Goal: Task Accomplishment & Management: Manage account settings

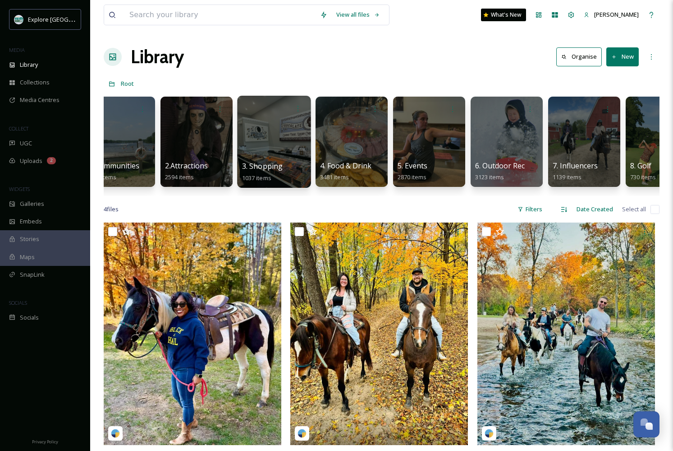
scroll to position [0, 27]
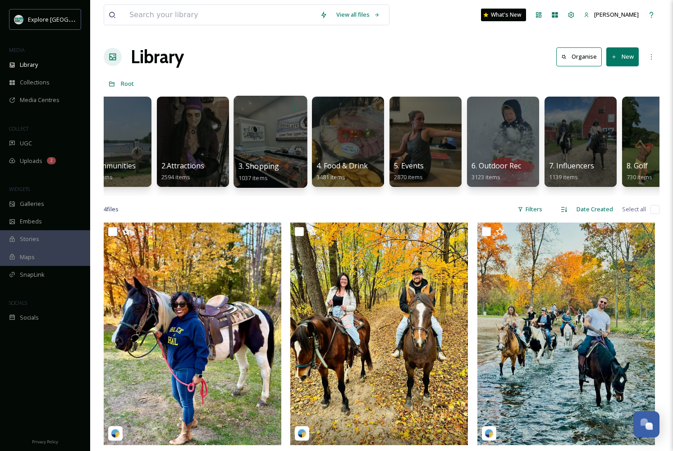
click at [259, 140] on div at bounding box center [271, 142] width 74 height 92
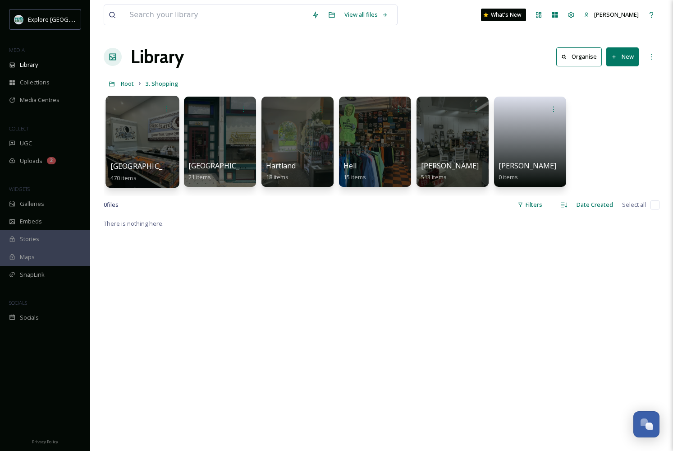
click at [135, 171] on span "Brighton" at bounding box center [148, 166] width 74 height 10
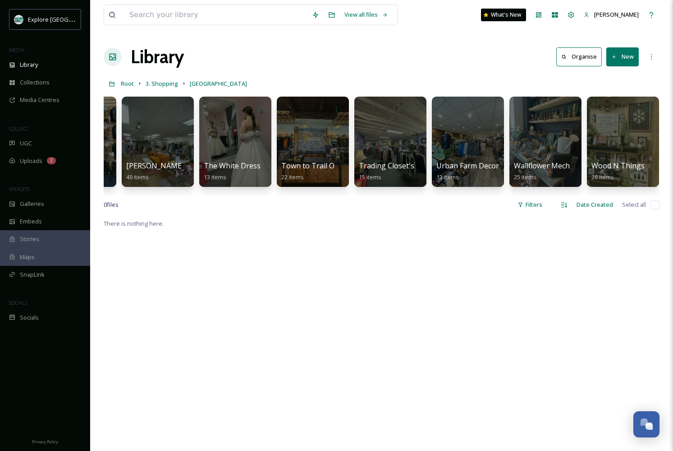
scroll to position [0, 1458]
click at [624, 53] on button "New" at bounding box center [623, 56] width 32 height 18
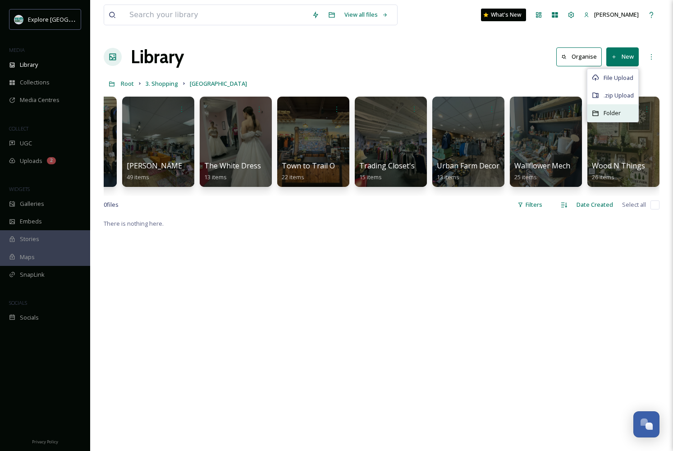
click at [605, 115] on span "Folder" at bounding box center [612, 113] width 17 height 9
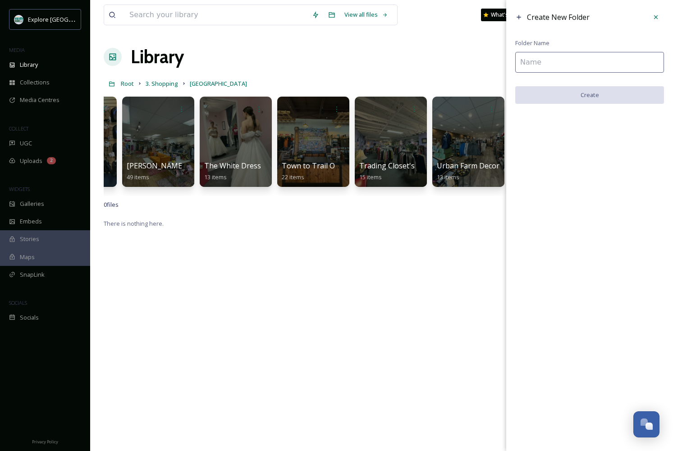
click at [576, 65] on input at bounding box center [590, 62] width 149 height 21
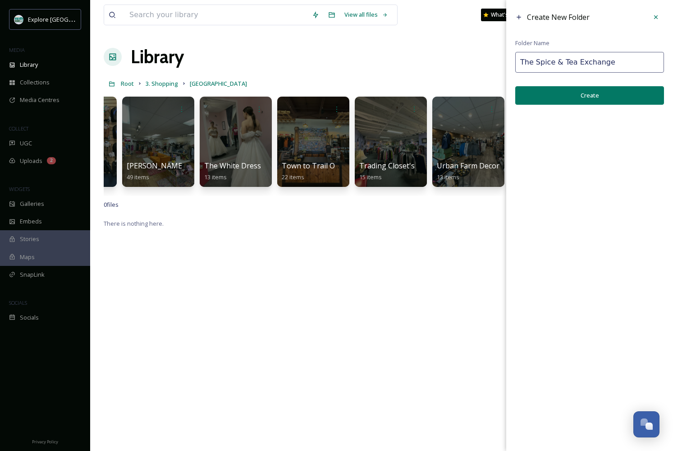
type input "The Spice & Tea Exchange"
click at [611, 101] on button "Create" at bounding box center [590, 95] width 149 height 18
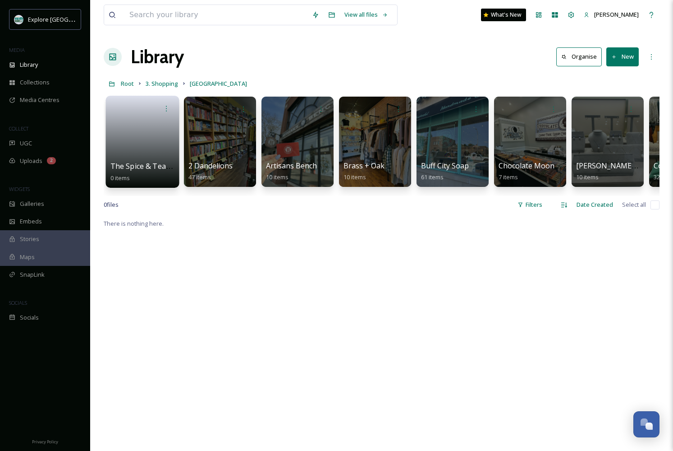
scroll to position [0, 0]
click at [138, 152] on link at bounding box center [143, 139] width 65 height 44
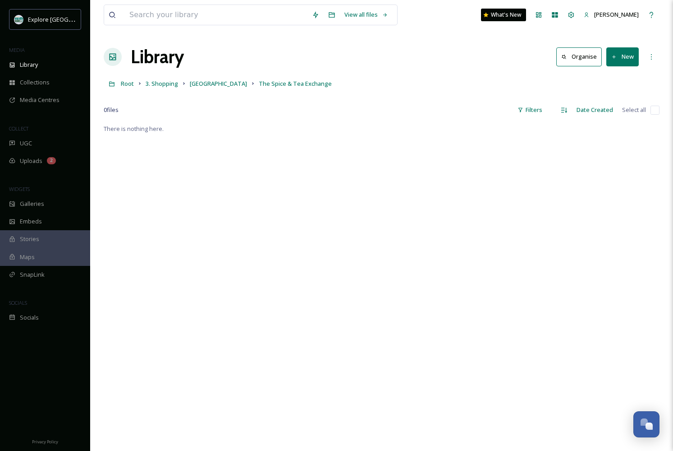
click at [618, 59] on button "New" at bounding box center [623, 56] width 32 height 18
click at [614, 78] on span "File Upload" at bounding box center [619, 78] width 30 height 9
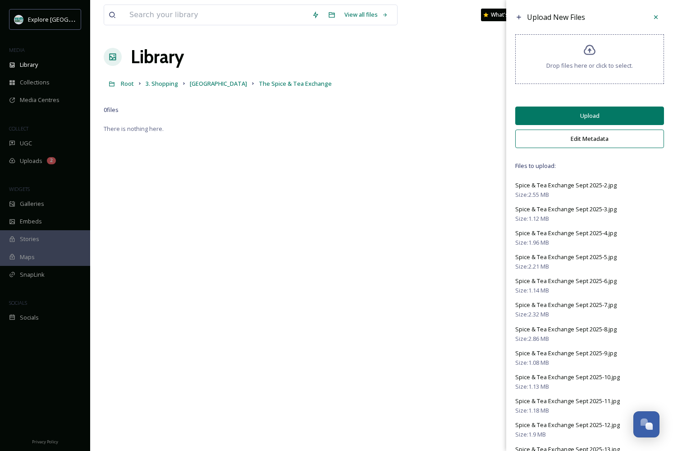
click at [595, 123] on button "Upload" at bounding box center [590, 115] width 149 height 18
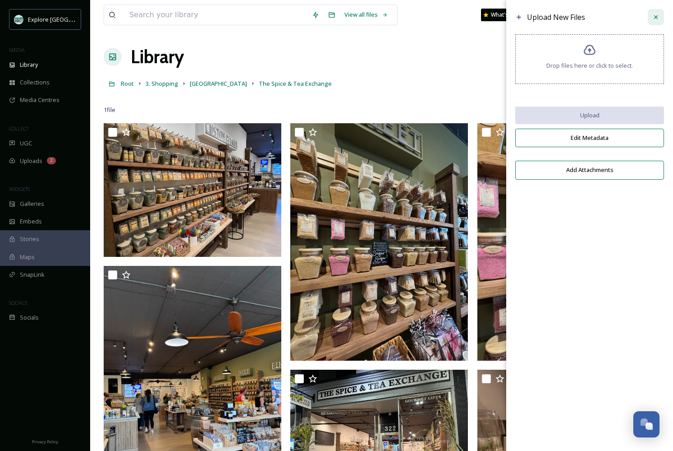
click at [654, 18] on icon at bounding box center [656, 17] width 7 height 7
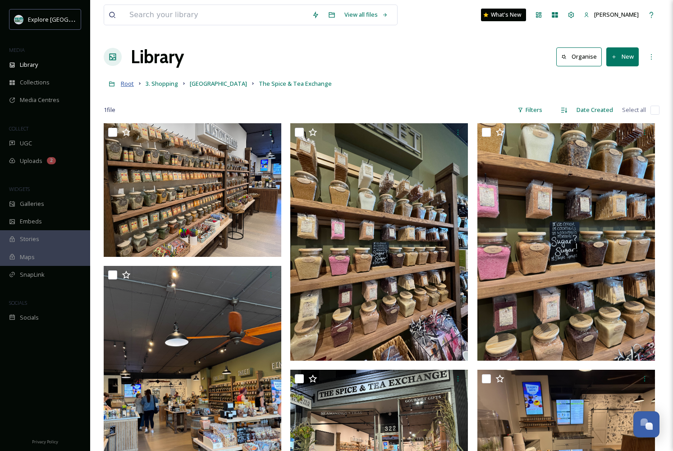
click at [125, 83] on span "Root" at bounding box center [127, 83] width 13 height 8
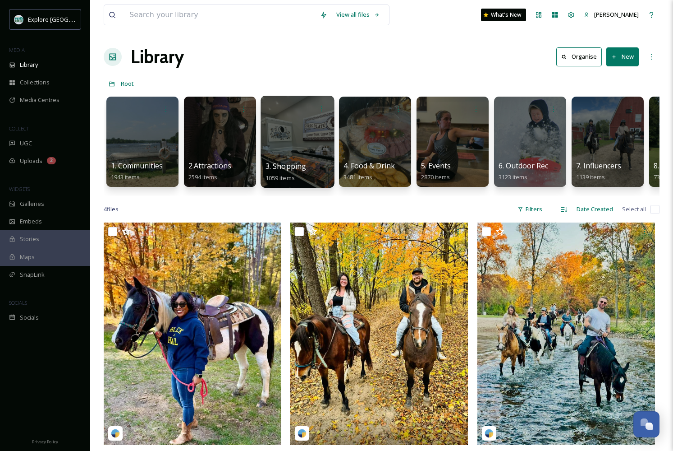
click at [280, 144] on div at bounding box center [298, 142] width 74 height 92
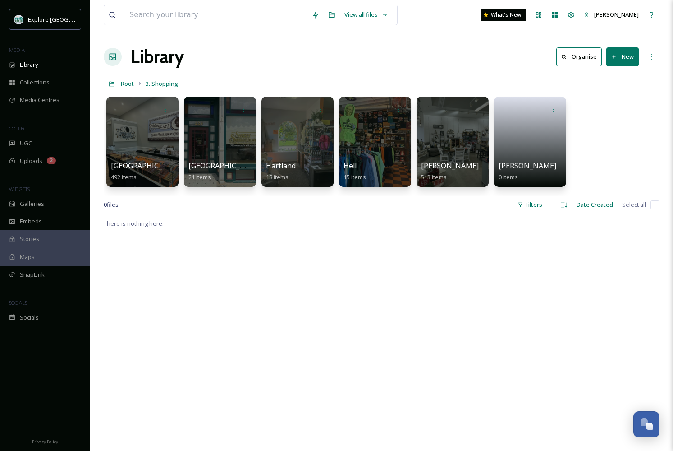
click at [326, 251] on div "There is nothing here." at bounding box center [382, 443] width 556 height 451
click at [471, 155] on div at bounding box center [453, 142] width 74 height 92
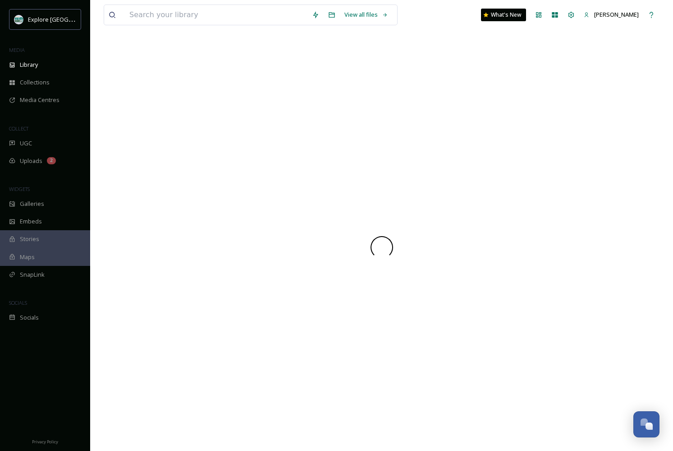
click at [471, 155] on div at bounding box center [382, 246] width 556 height 407
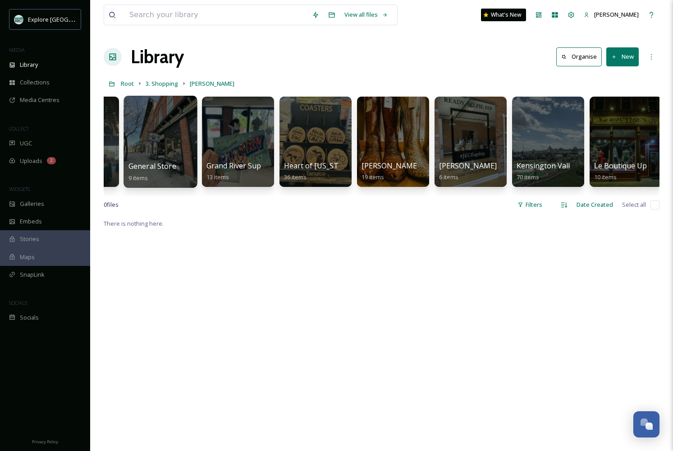
scroll to position [0, 295]
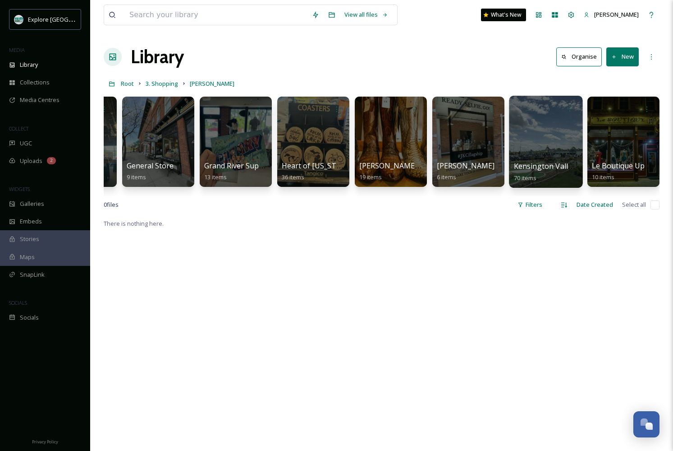
click at [537, 150] on div at bounding box center [546, 142] width 74 height 92
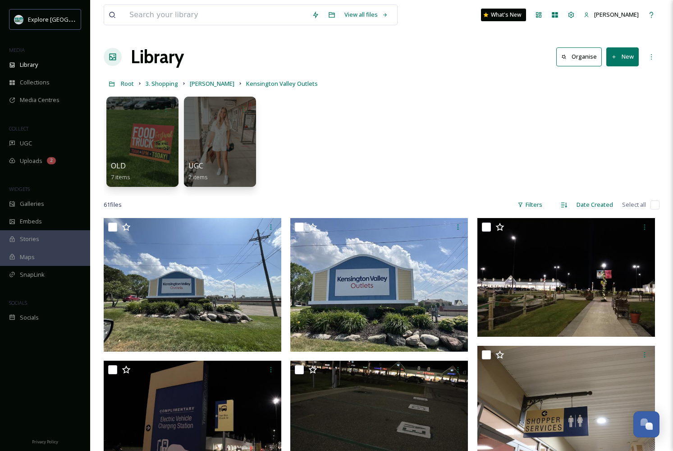
click at [628, 64] on button "New" at bounding box center [623, 56] width 32 height 18
click at [614, 79] on span "File Upload" at bounding box center [619, 78] width 30 height 9
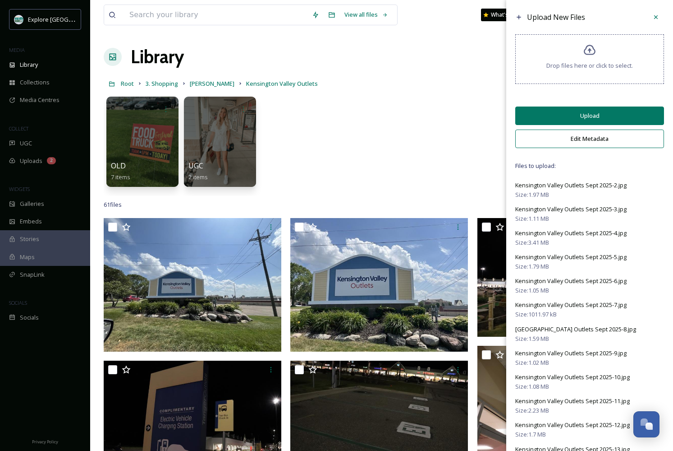
click at [577, 123] on button "Upload" at bounding box center [590, 115] width 149 height 18
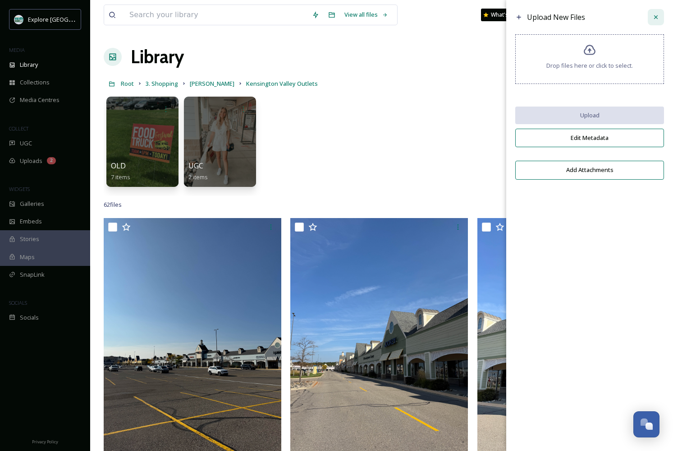
click at [656, 15] on icon at bounding box center [656, 17] width 7 height 7
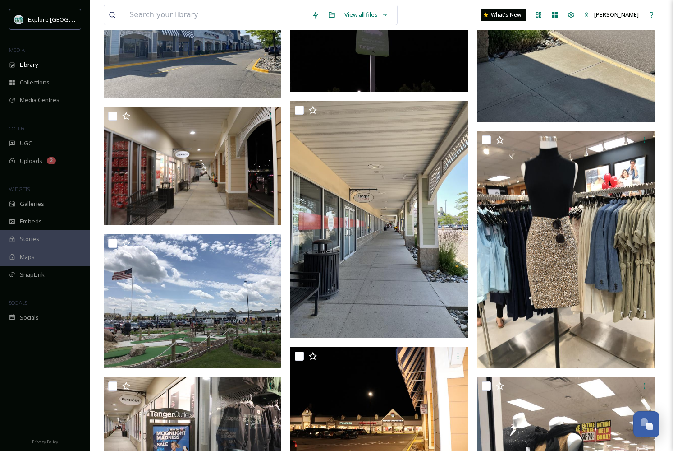
scroll to position [2297, 0]
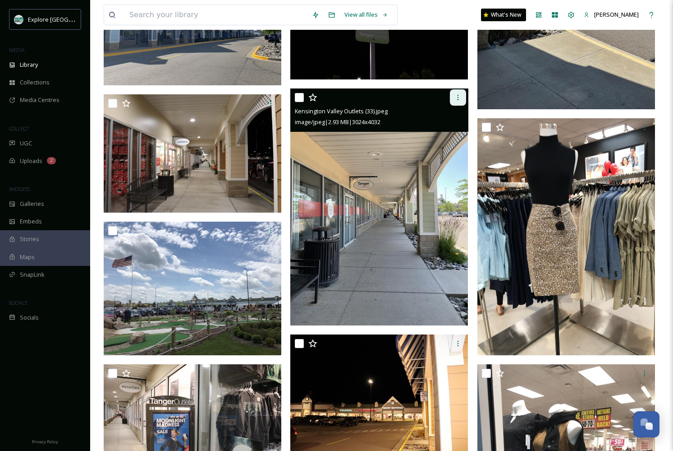
click at [455, 100] on icon at bounding box center [458, 97] width 7 height 7
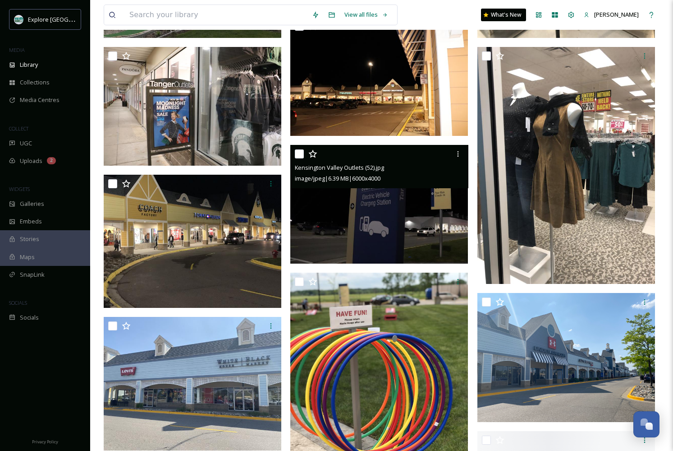
scroll to position [2625, 0]
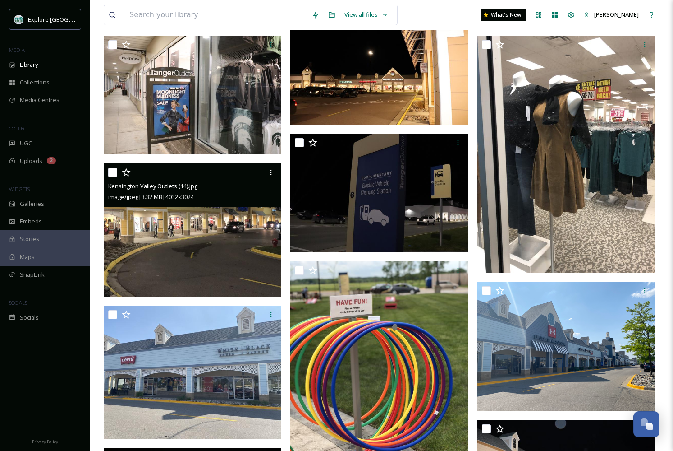
click at [185, 255] on img at bounding box center [193, 230] width 178 height 134
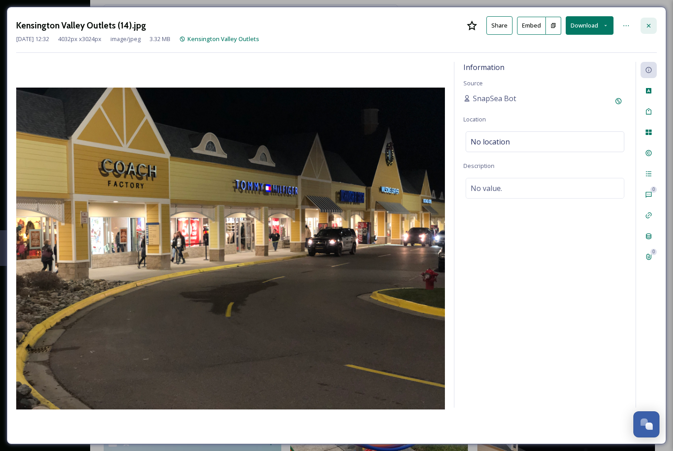
click at [649, 22] on icon at bounding box center [649, 25] width 7 height 7
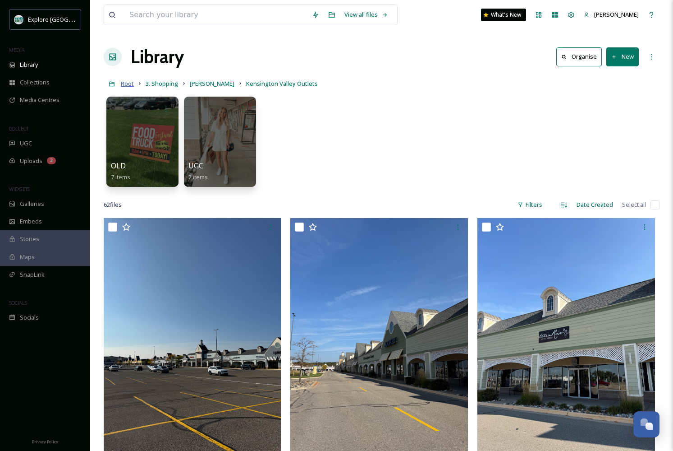
click at [125, 83] on span "Root" at bounding box center [127, 83] width 13 height 8
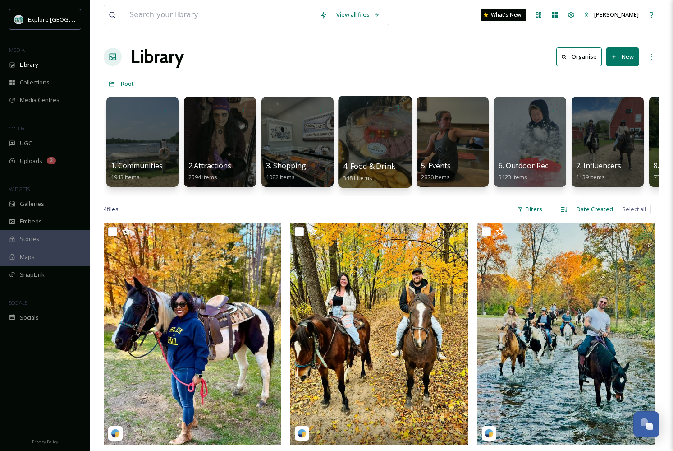
click at [364, 142] on div at bounding box center [375, 142] width 74 height 92
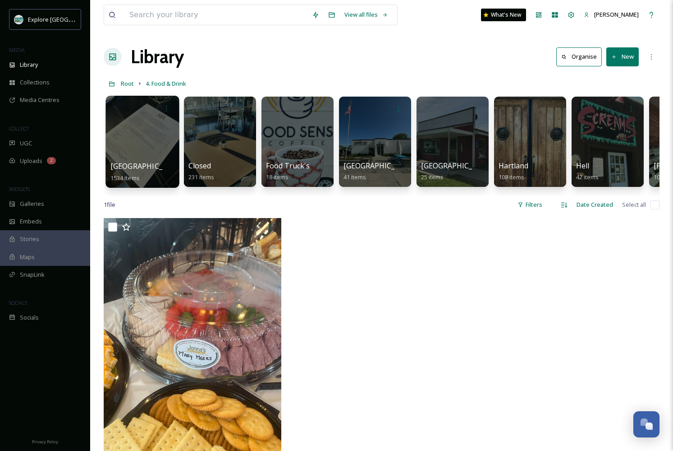
click at [139, 141] on div at bounding box center [143, 142] width 74 height 92
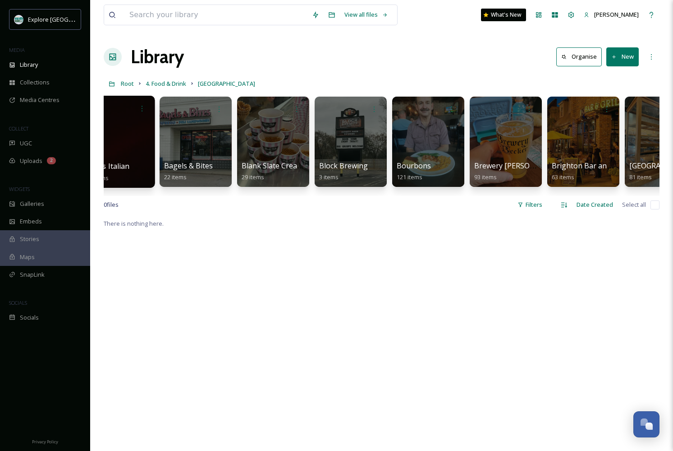
scroll to position [0, 180]
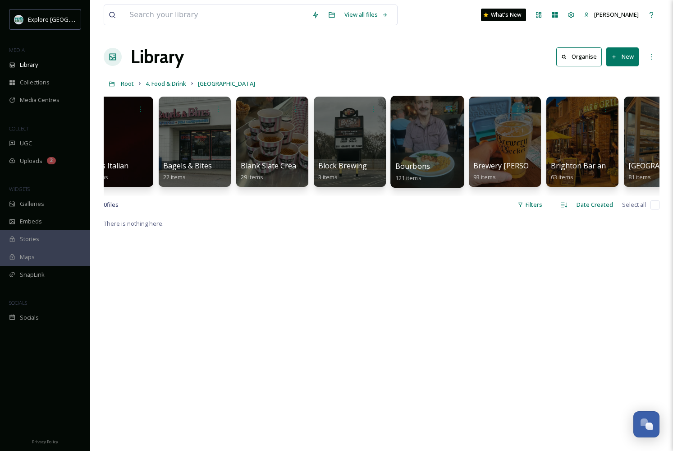
click at [438, 152] on div at bounding box center [428, 142] width 74 height 92
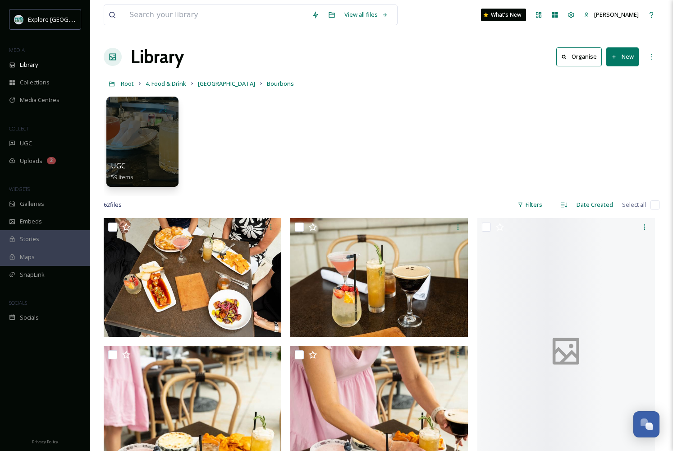
click at [627, 61] on button "New" at bounding box center [623, 56] width 32 height 18
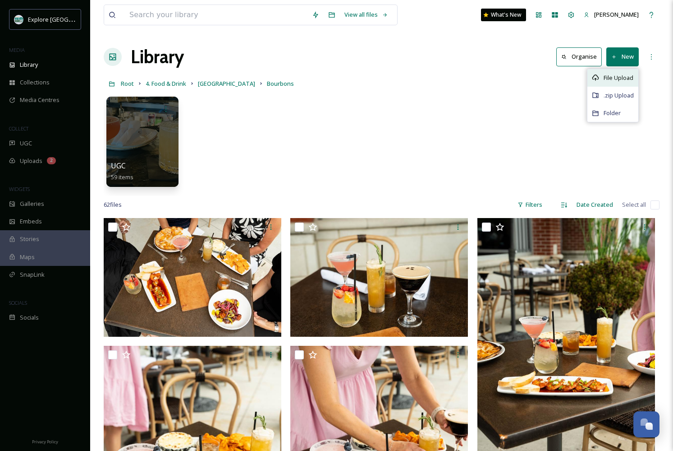
click at [621, 81] on span "File Upload" at bounding box center [619, 78] width 30 height 9
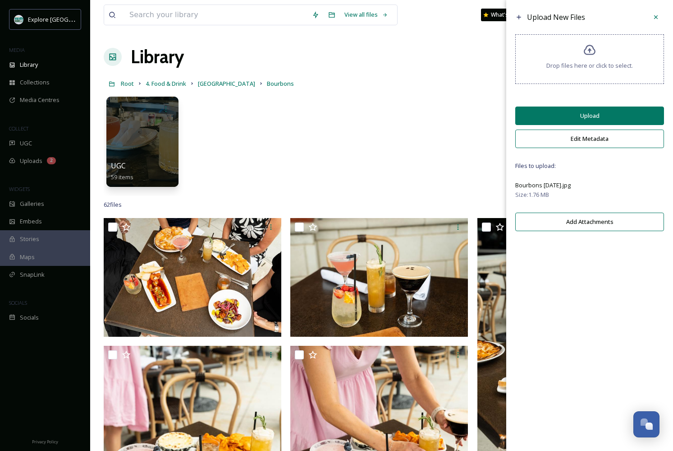
click at [561, 119] on button "Upload" at bounding box center [590, 115] width 149 height 18
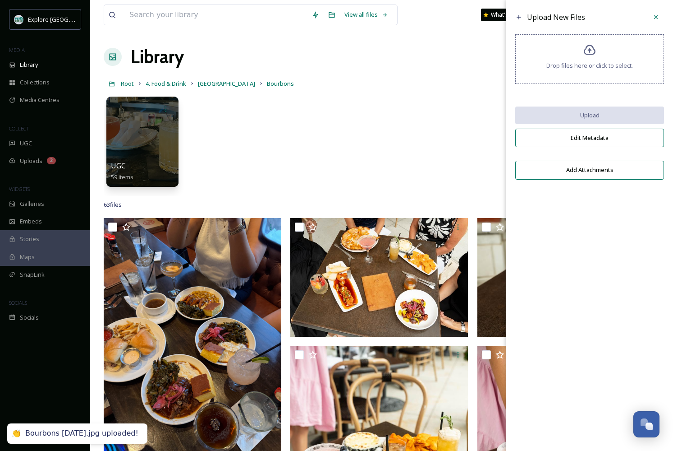
click at [360, 148] on div "UGC 59 items" at bounding box center [382, 144] width 556 height 104
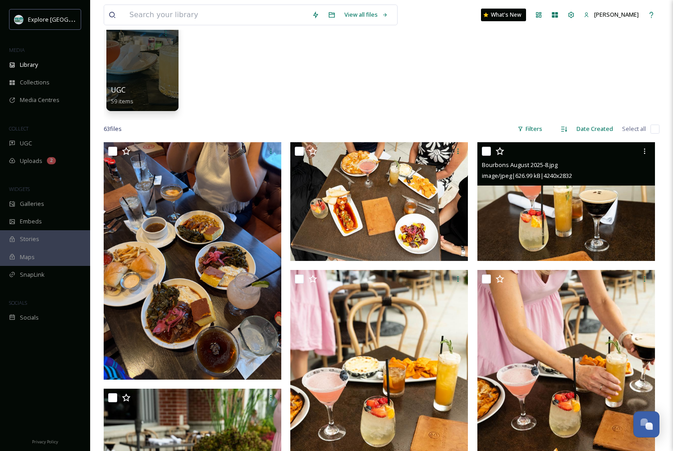
scroll to position [90, 0]
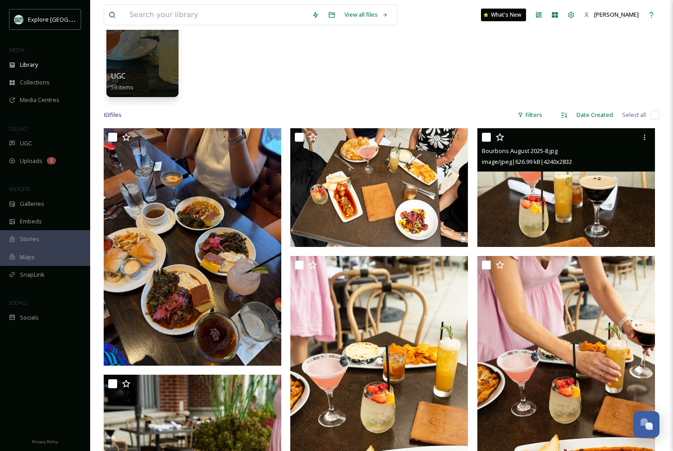
click at [487, 137] on input "checkbox" at bounding box center [486, 137] width 9 height 9
checkbox input "true"
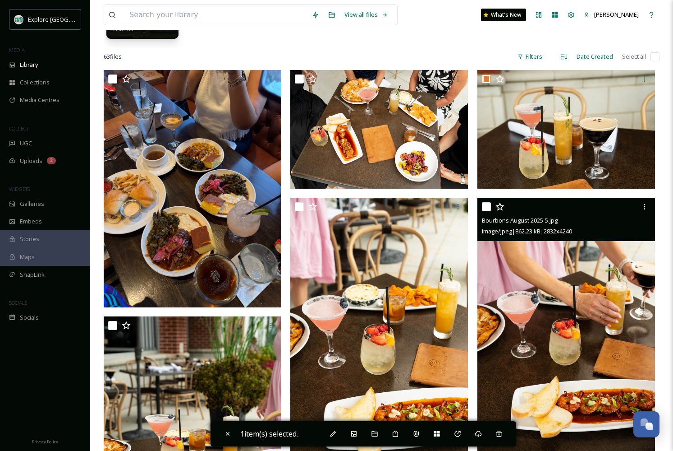
scroll to position [151, 0]
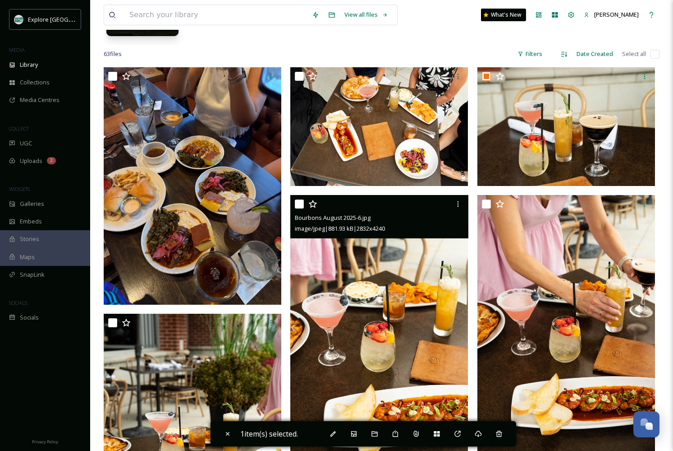
click at [302, 203] on input "checkbox" at bounding box center [299, 203] width 9 height 9
checkbox input "true"
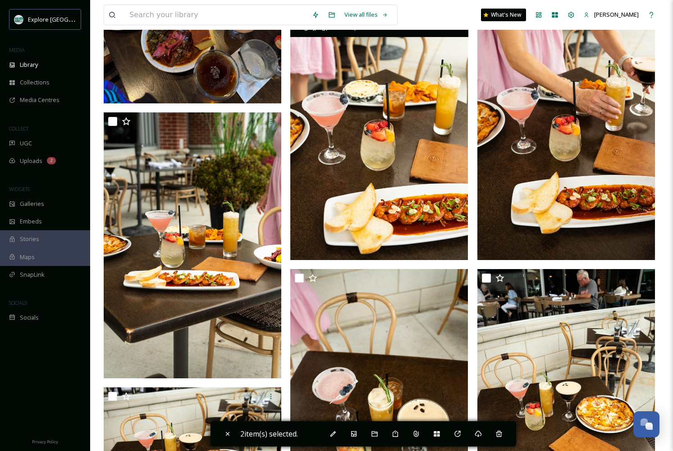
scroll to position [361, 0]
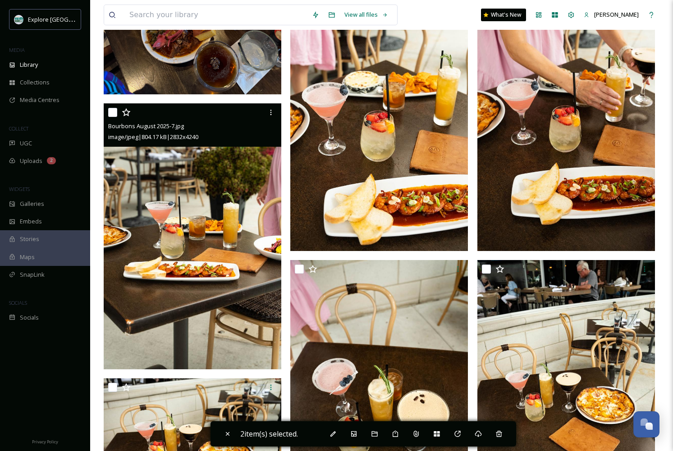
click at [113, 111] on input "checkbox" at bounding box center [112, 112] width 9 height 9
checkbox input "true"
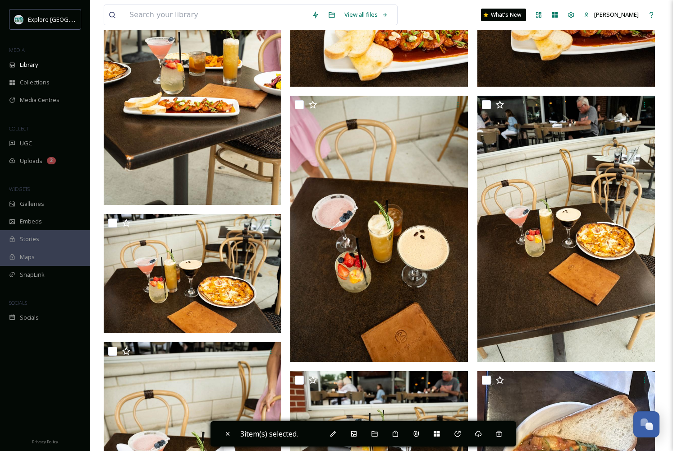
scroll to position [529, 0]
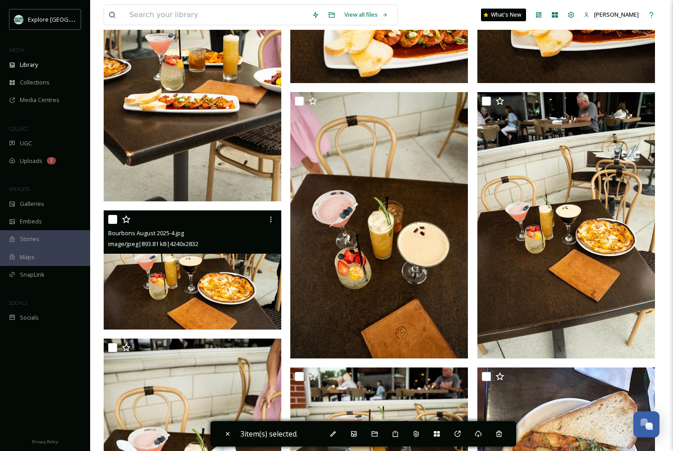
click at [113, 220] on input "checkbox" at bounding box center [112, 219] width 9 height 9
checkbox input "true"
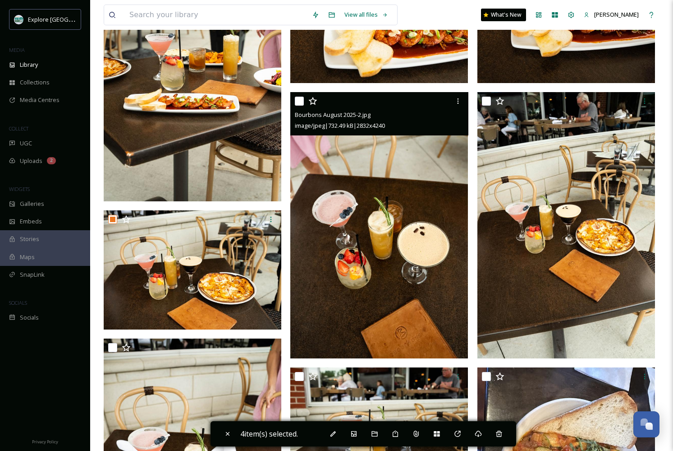
click at [298, 99] on input "checkbox" at bounding box center [299, 101] width 9 height 9
checkbox input "true"
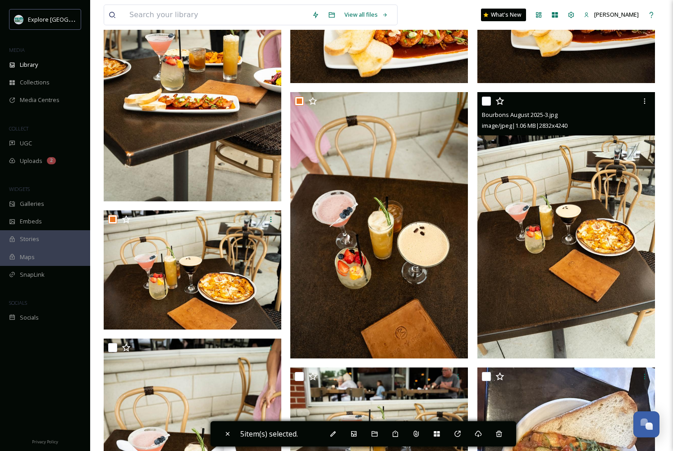
click at [489, 104] on input "checkbox" at bounding box center [486, 101] width 9 height 9
checkbox input "true"
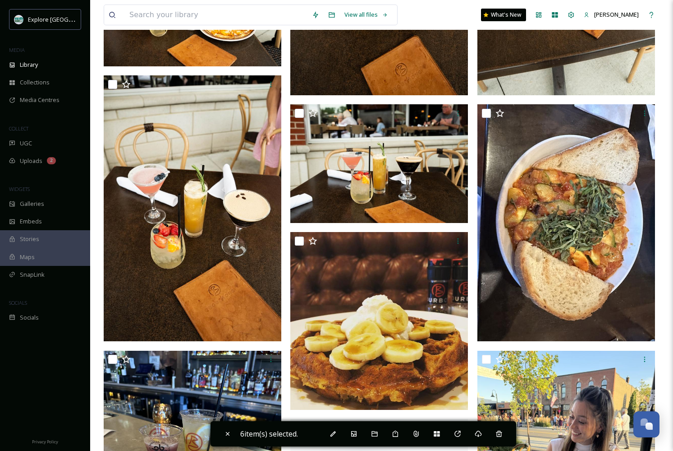
scroll to position [803, 0]
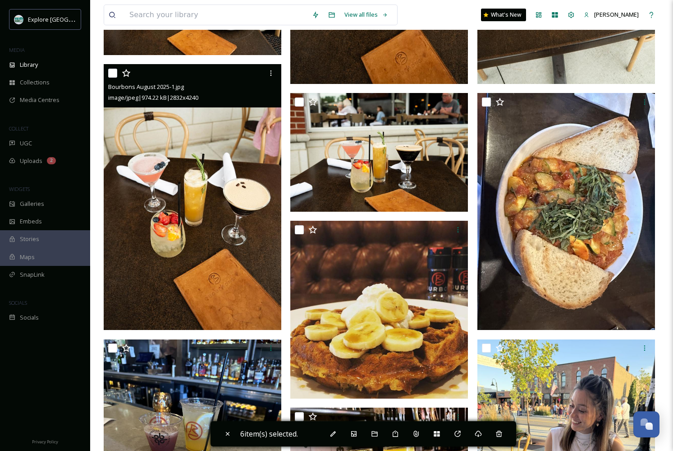
click at [112, 72] on input "checkbox" at bounding box center [112, 73] width 9 height 9
checkbox input "true"
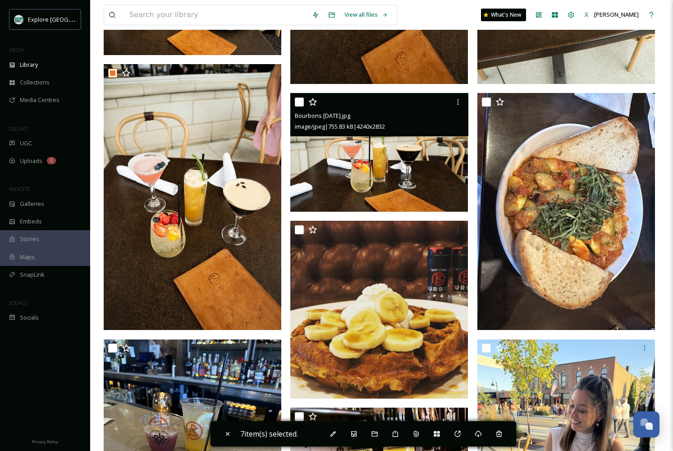
click at [301, 104] on input "checkbox" at bounding box center [299, 101] width 9 height 9
checkbox input "true"
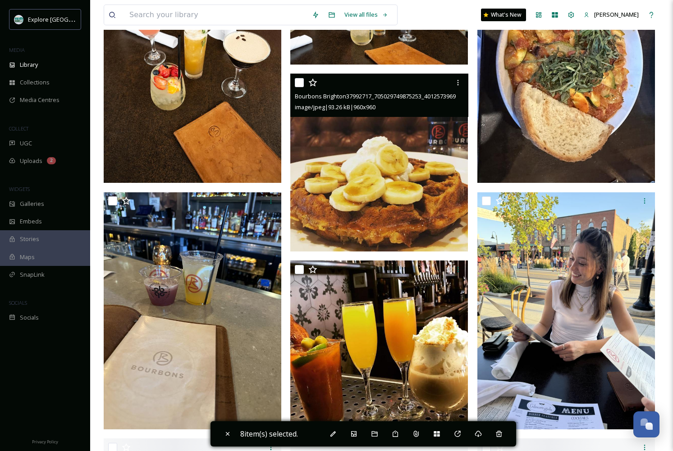
scroll to position [950, 0]
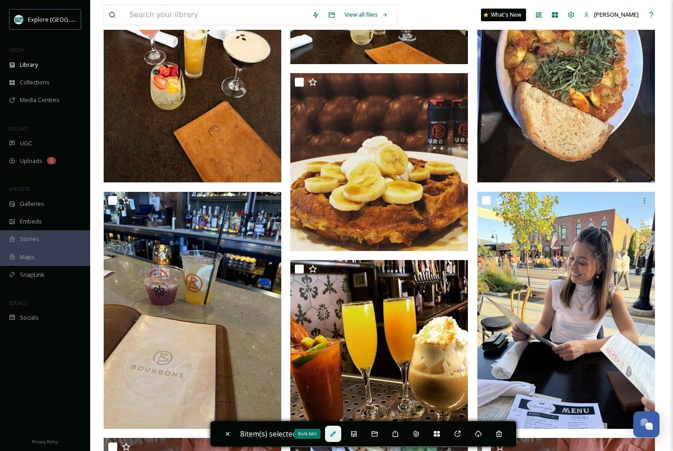
click at [333, 433] on icon at bounding box center [333, 433] width 7 height 7
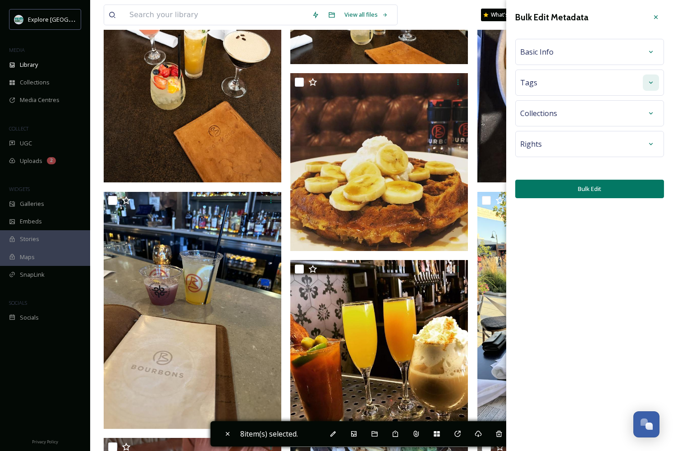
click at [654, 87] on div at bounding box center [651, 82] width 16 height 16
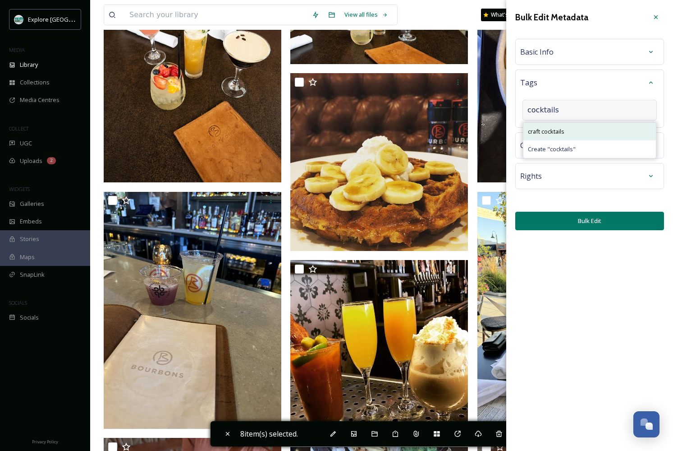
type input "cocktails"
click at [575, 129] on div "craft cocktails" at bounding box center [590, 132] width 133 height 18
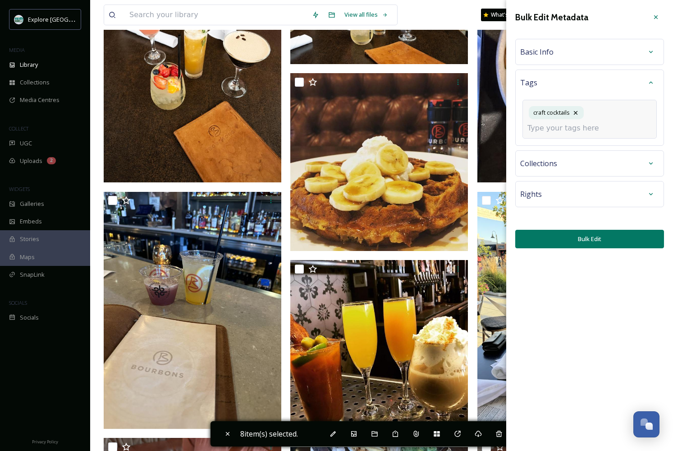
click at [558, 233] on button "Bulk Edit" at bounding box center [590, 239] width 149 height 18
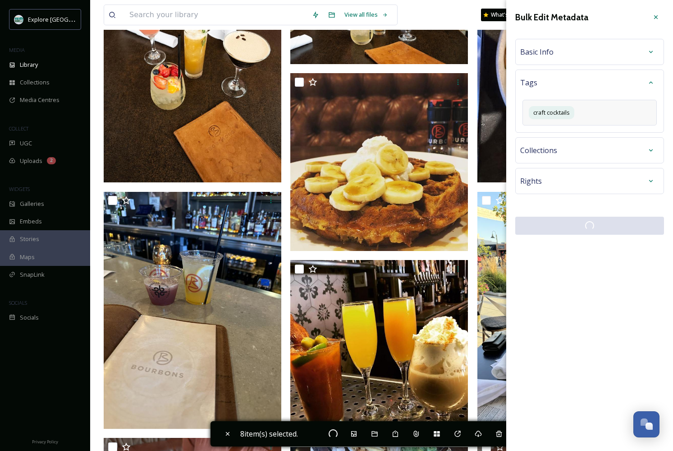
checkbox input "false"
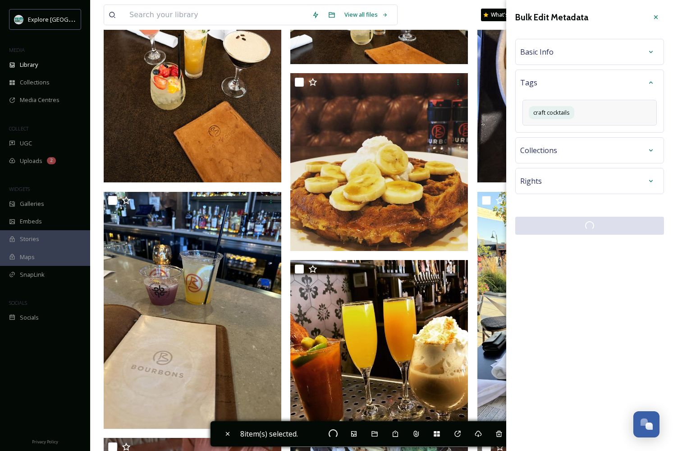
checkbox input "false"
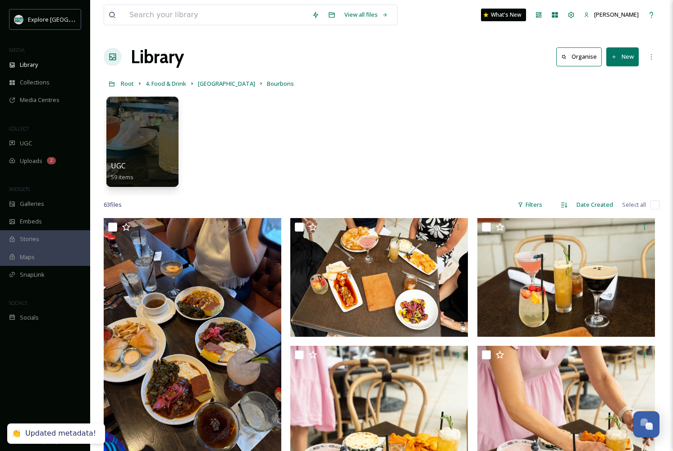
scroll to position [0, 0]
click at [418, 151] on div "UGC 59 items" at bounding box center [382, 144] width 556 height 104
click at [124, 83] on span "Root" at bounding box center [127, 83] width 13 height 8
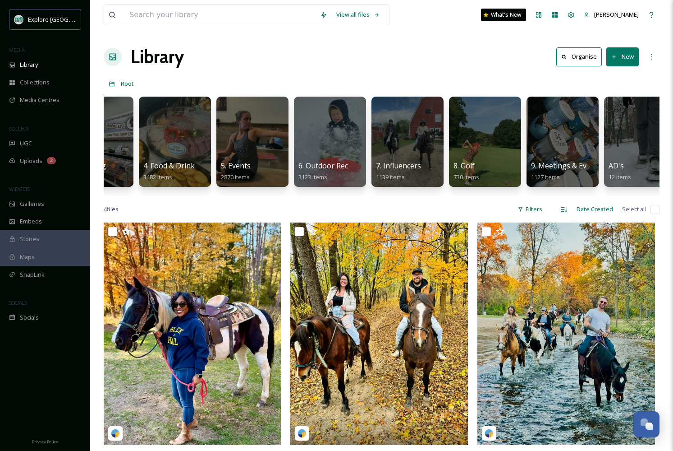
scroll to position [0, 132]
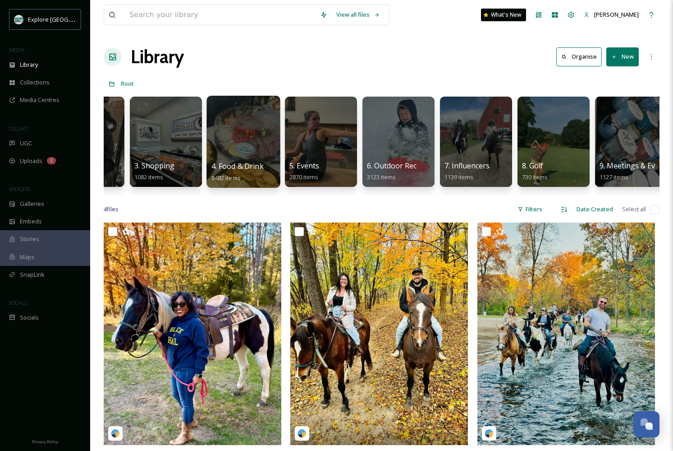
click at [266, 146] on div at bounding box center [244, 142] width 74 height 92
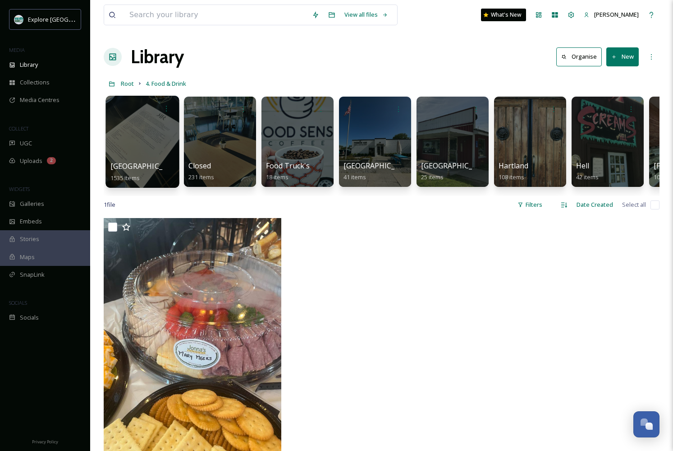
click at [122, 151] on div at bounding box center [143, 142] width 74 height 92
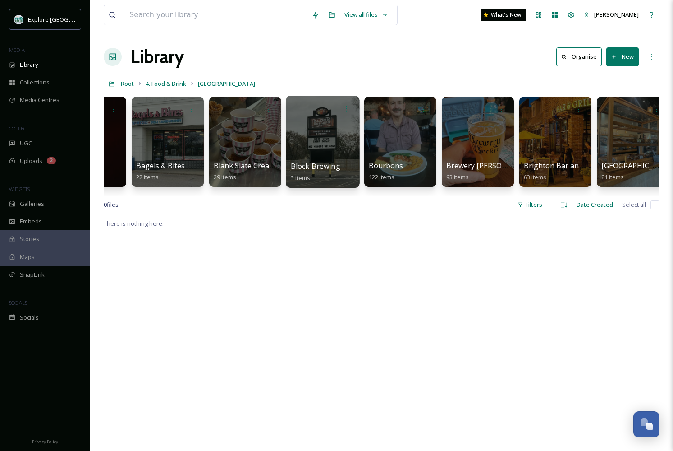
scroll to position [0, 211]
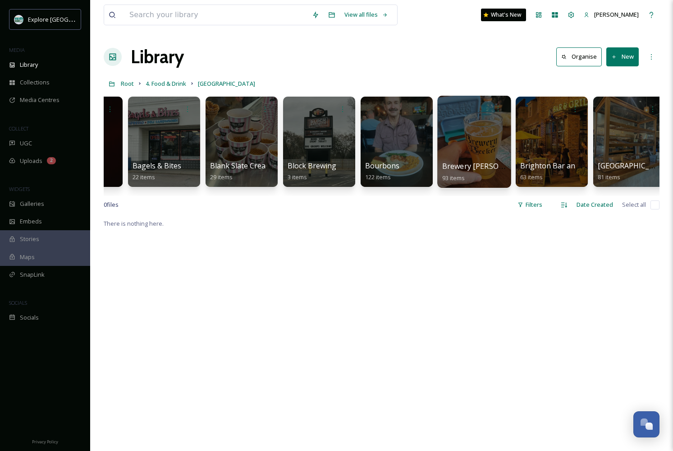
click at [479, 132] on div at bounding box center [475, 142] width 74 height 92
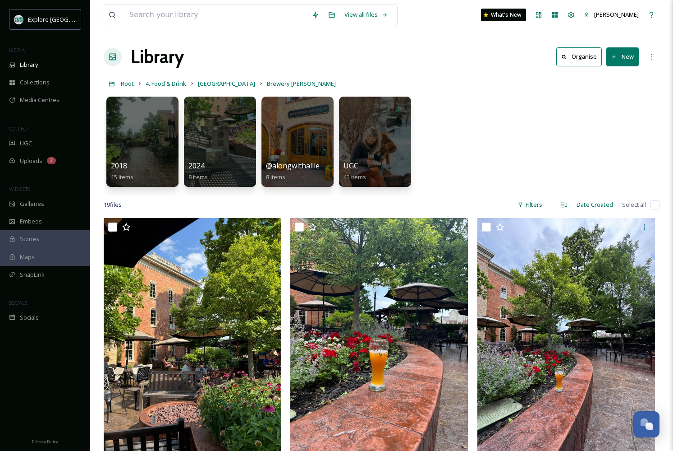
click at [621, 55] on button "New" at bounding box center [623, 56] width 32 height 18
click at [614, 74] on span "File Upload" at bounding box center [619, 78] width 30 height 9
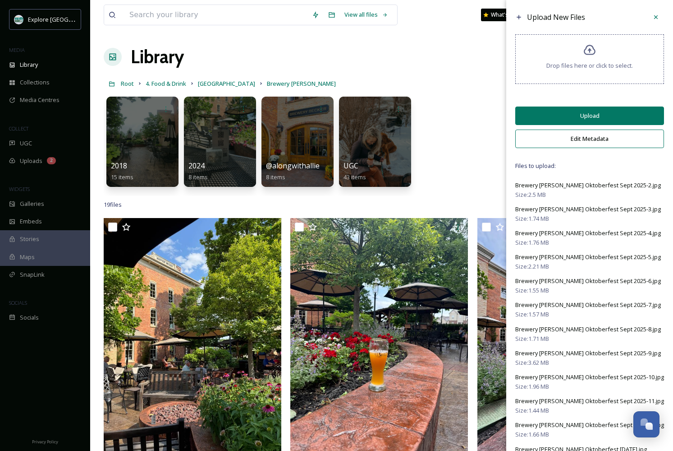
click at [572, 119] on button "Upload" at bounding box center [590, 115] width 149 height 18
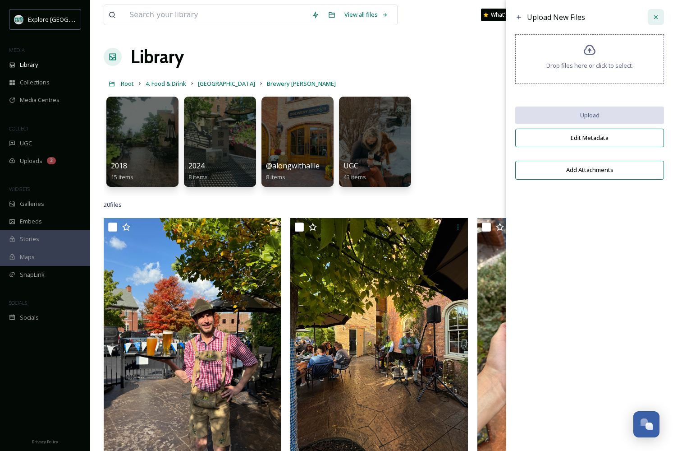
click at [658, 18] on icon at bounding box center [656, 17] width 7 height 7
